Goal: Use online tool/utility: Utilize a website feature to perform a specific function

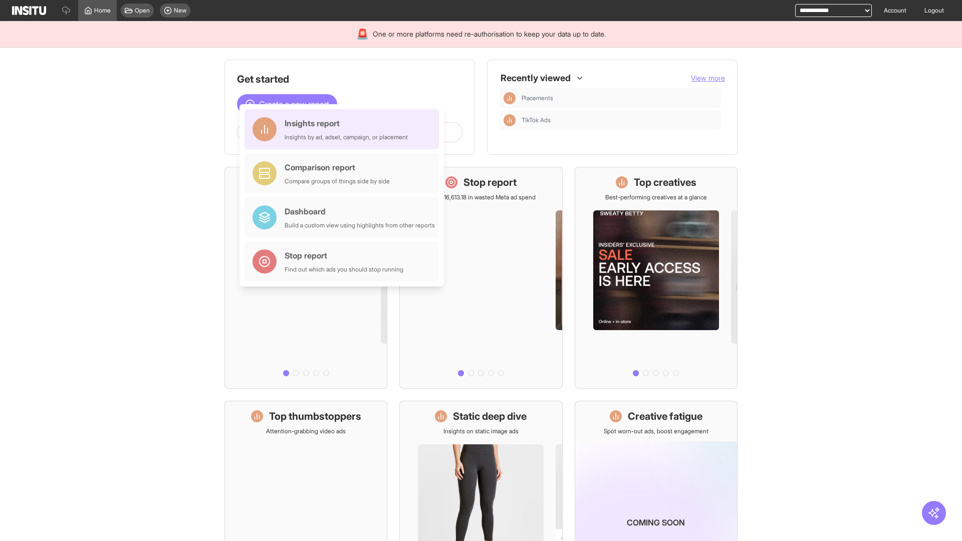
click at [344, 129] on div "Insights report Insights by ad, adset, campaign, or placement" at bounding box center [346, 129] width 123 height 24
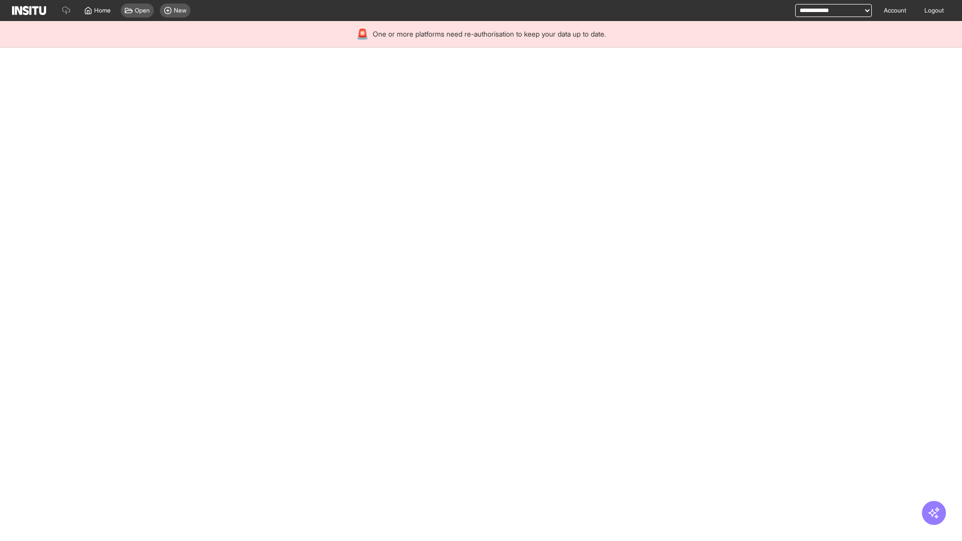
select select "**"
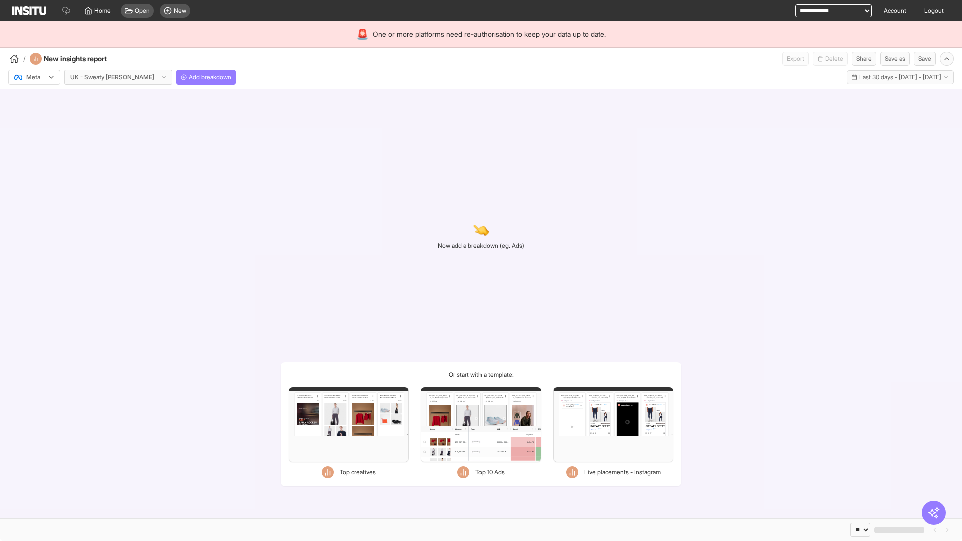
click at [34, 77] on div at bounding box center [27, 77] width 28 height 10
click at [34, 99] on span "Meta" at bounding box center [34, 98] width 14 height 9
click at [189, 77] on span "Add breakdown" at bounding box center [210, 77] width 43 height 8
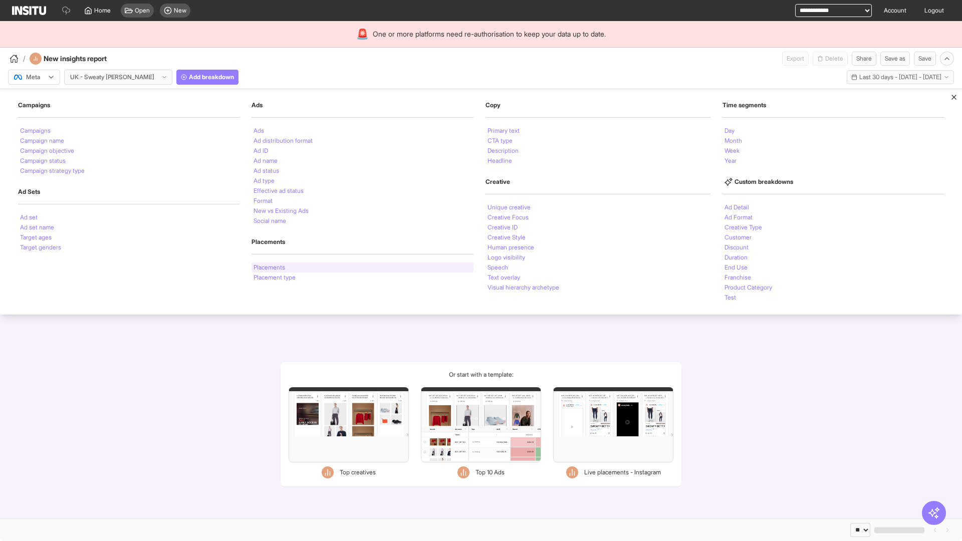
click at [269, 268] on li "Placements" at bounding box center [270, 268] width 32 height 6
